Goal: Task Accomplishment & Management: Use online tool/utility

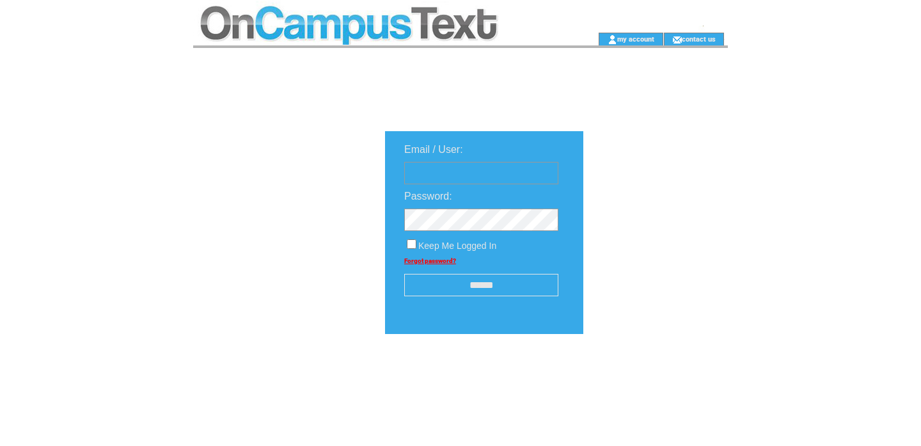
click at [458, 180] on input "text" at bounding box center [481, 173] width 154 height 22
type input "**********"
click at [450, 207] on td at bounding box center [481, 216] width 180 height 29
click at [375, 125] on div "**********" at bounding box center [556, 273] width 727 height 451
click at [482, 285] on input "******" at bounding box center [481, 285] width 154 height 22
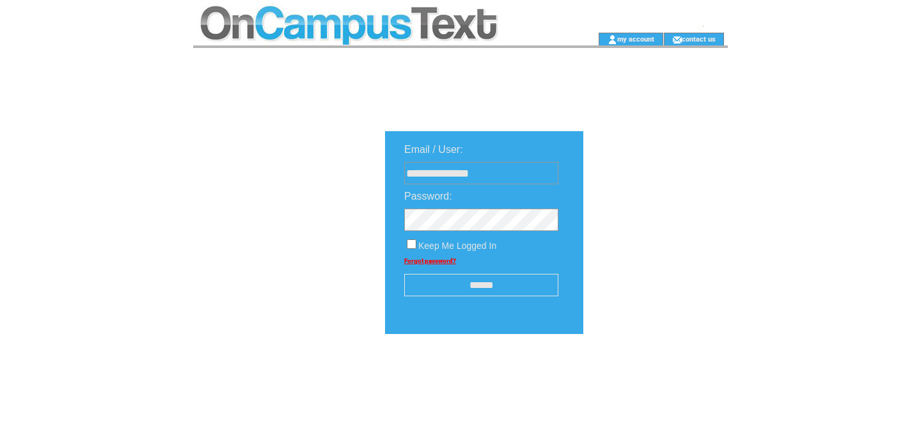
click at [423, 248] on span "Keep Me Logged In" at bounding box center [457, 245] width 78 height 10
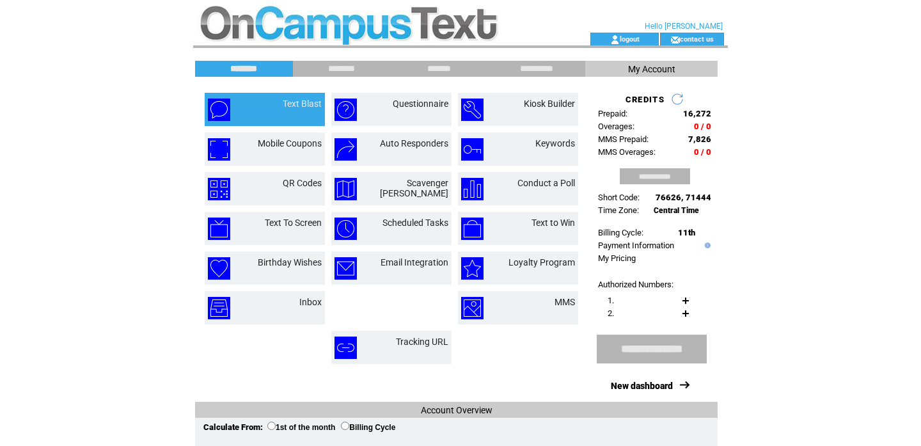
click at [217, 94] on td "Text Blast" at bounding box center [265, 109] width 120 height 33
click at [308, 99] on link "Text Blast" at bounding box center [302, 104] width 39 height 10
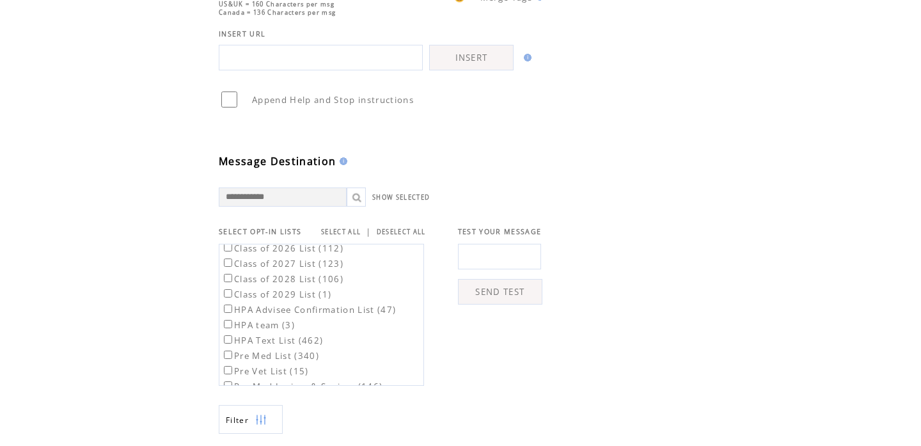
scroll to position [60, 0]
click at [473, 269] on input "text" at bounding box center [499, 257] width 83 height 26
click at [526, 162] on td "Message Destination" at bounding box center [395, 138] width 352 height 59
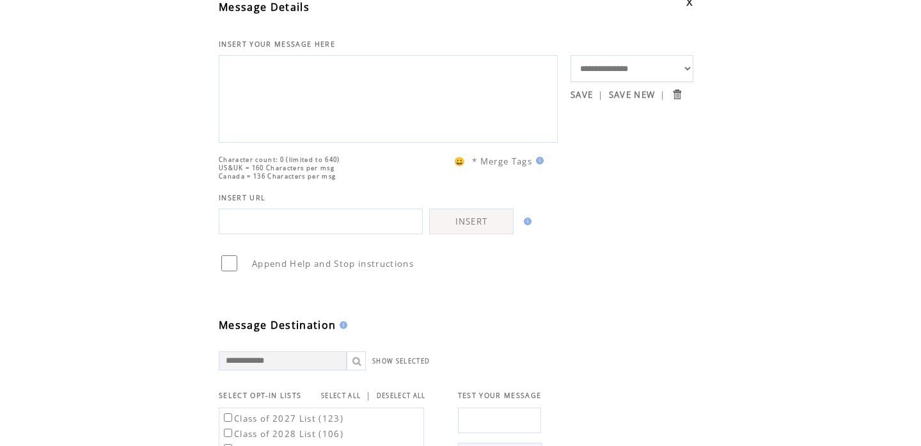
scroll to position [0, 0]
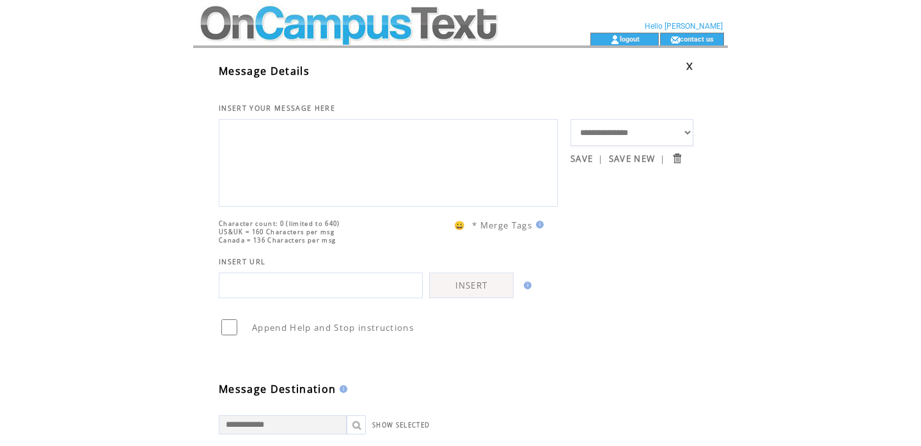
click at [340, 298] on input "text" at bounding box center [321, 285] width 204 height 26
click at [321, 150] on textarea at bounding box center [388, 161] width 325 height 77
click at [627, 129] on select "**********" at bounding box center [632, 132] width 123 height 27
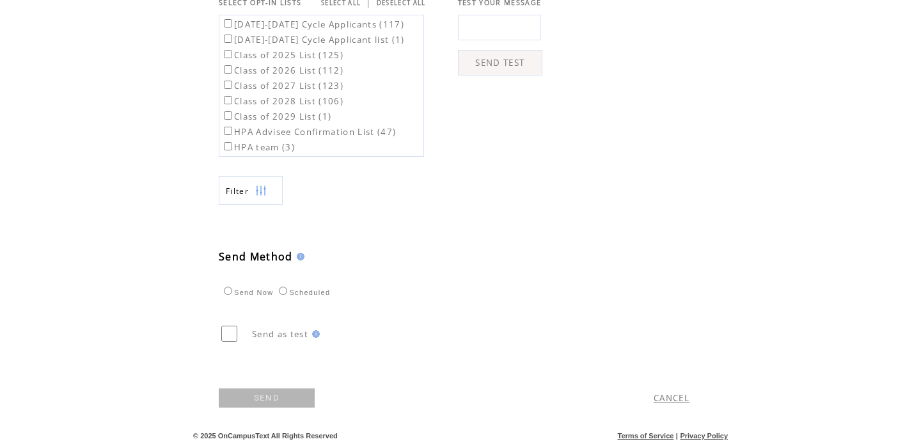
scroll to position [476, 0]
click at [248, 208] on td "Send Method" at bounding box center [395, 234] width 352 height 59
click at [247, 206] on td "Send Method" at bounding box center [395, 234] width 352 height 59
click at [247, 202] on td "Filter" at bounding box center [237, 191] width 23 height 29
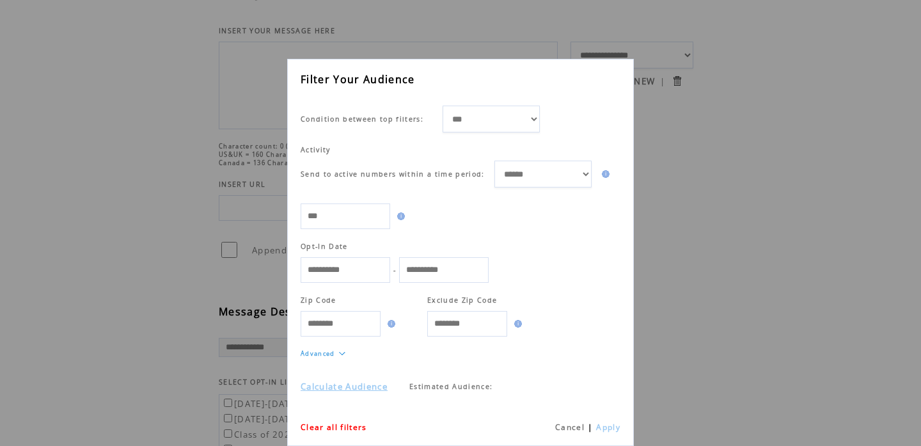
scroll to position [78, 0]
click at [644, 240] on div "**********" at bounding box center [460, 223] width 921 height 446
click at [575, 424] on link "Cancel" at bounding box center [569, 427] width 29 height 11
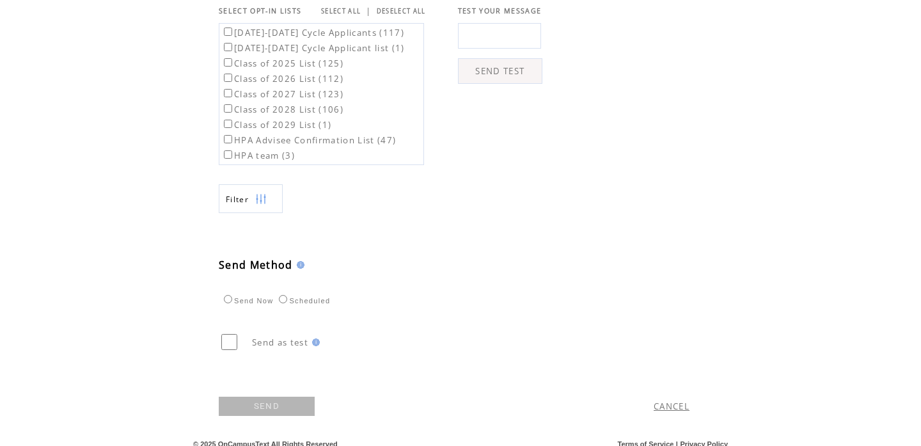
scroll to position [476, 0]
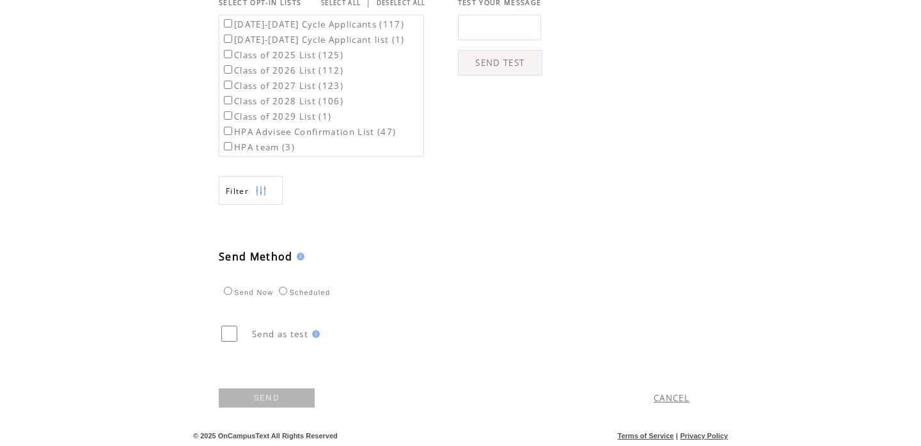
click at [682, 399] on link "CANCEL" at bounding box center [672, 398] width 36 height 12
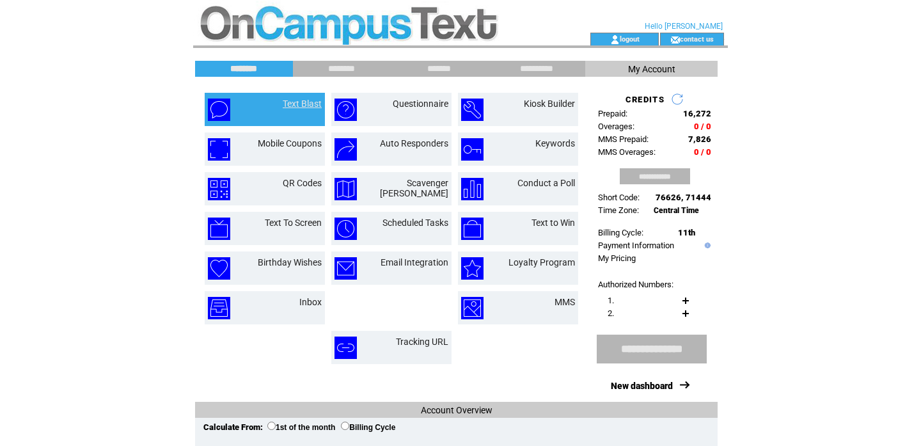
click at [283, 100] on link "Text Blast" at bounding box center [302, 104] width 39 height 10
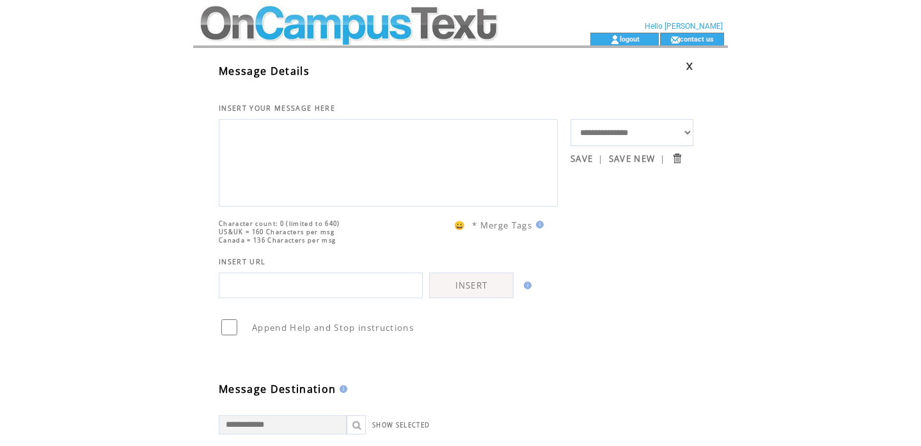
click at [270, 228] on span "Character count: 0 (limited to 640)" at bounding box center [280, 223] width 122 height 8
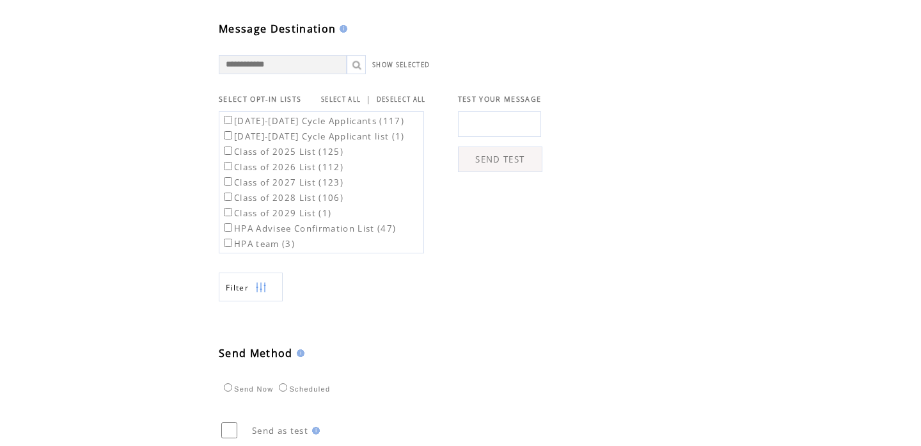
scroll to position [476, 0]
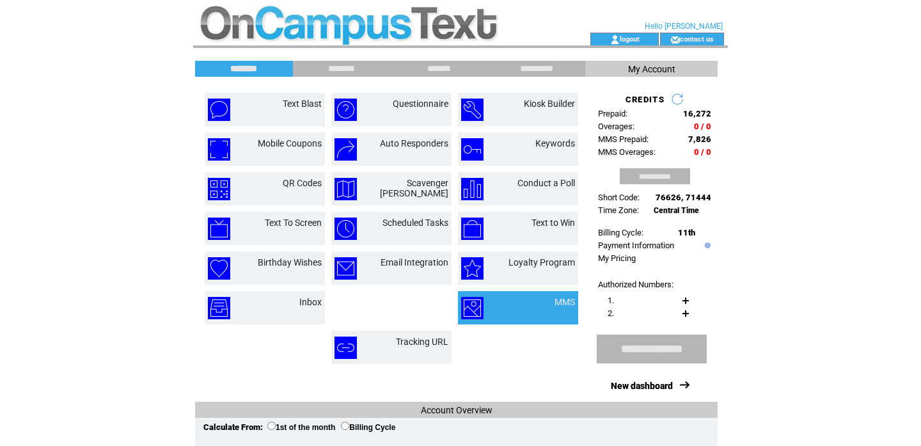
click at [548, 299] on td "MMS" at bounding box center [549, 308] width 51 height 22
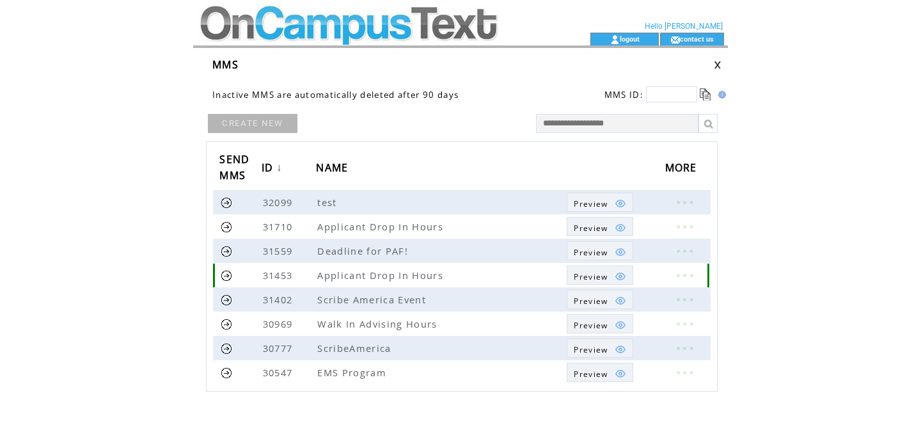
click at [628, 283] on link "Preview" at bounding box center [600, 274] width 66 height 19
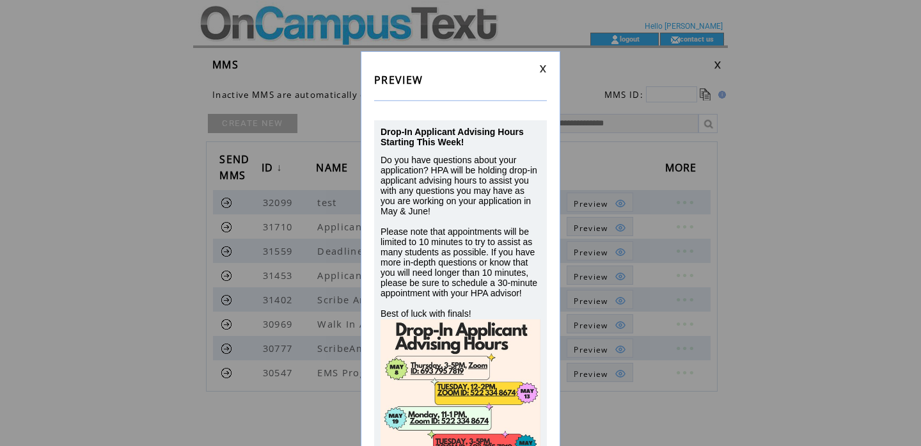
click at [543, 65] on link at bounding box center [543, 69] width 8 height 8
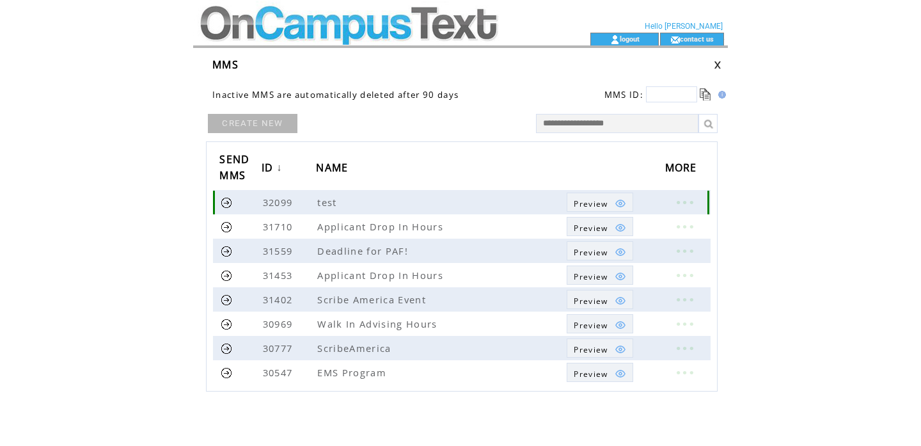
click at [687, 205] on link at bounding box center [684, 202] width 38 height 17
click at [542, 175] on th "NAME" at bounding box center [441, 169] width 251 height 42
